Goal: Navigation & Orientation: Find specific page/section

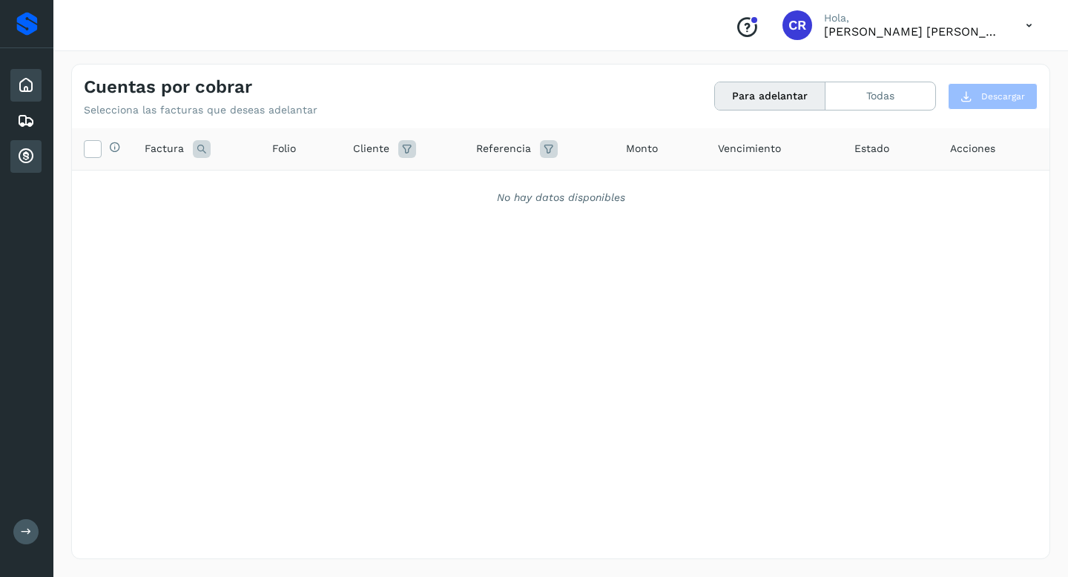
click at [33, 88] on icon at bounding box center [26, 85] width 18 height 18
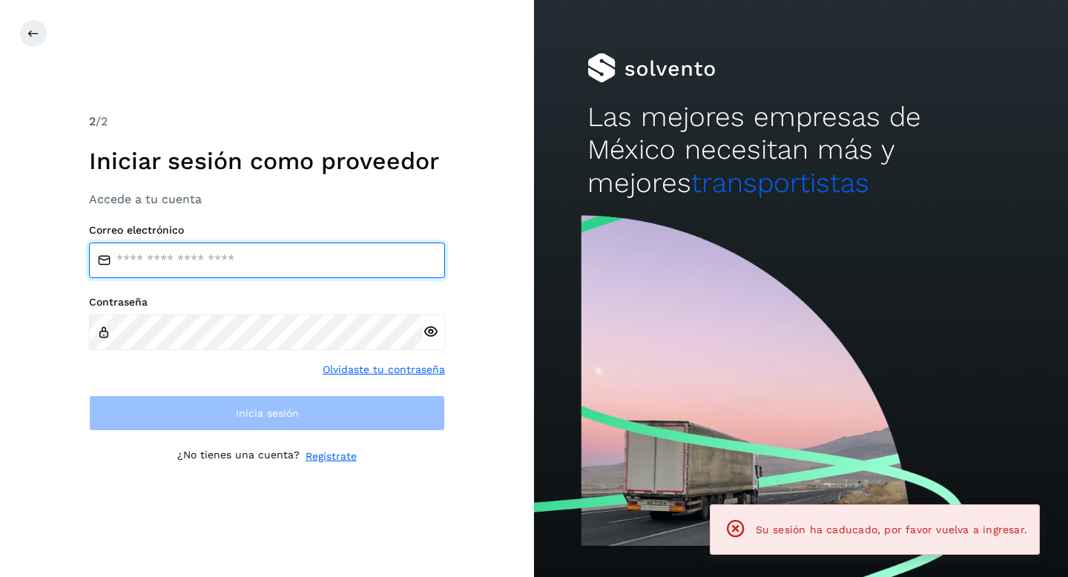
type input "**********"
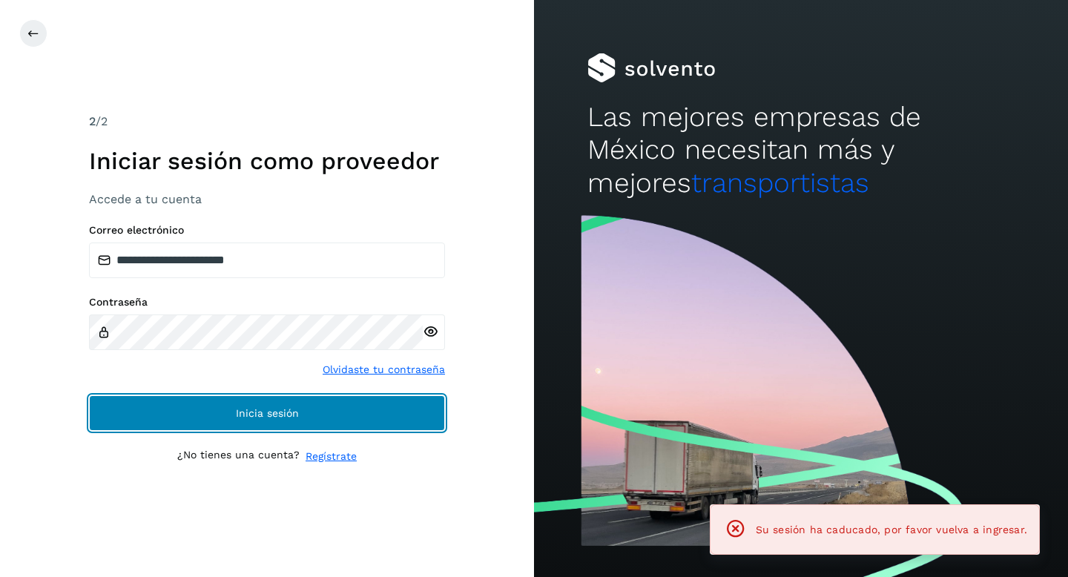
click at [311, 411] on button "Inicia sesión" at bounding box center [267, 413] width 356 height 36
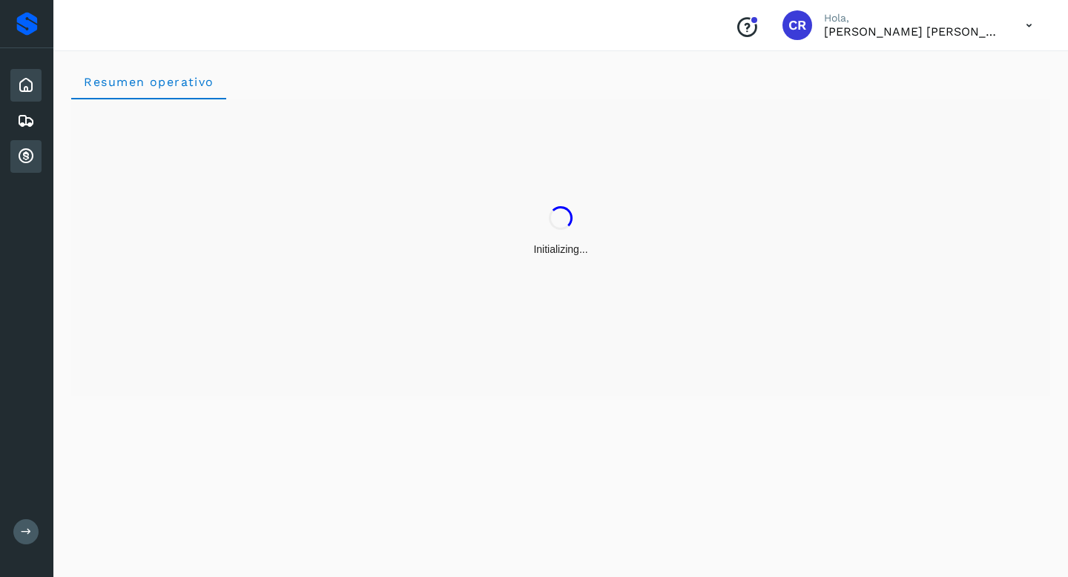
click at [39, 155] on div "Cuentas por cobrar" at bounding box center [25, 156] width 31 height 33
